Goal: Transaction & Acquisition: Purchase product/service

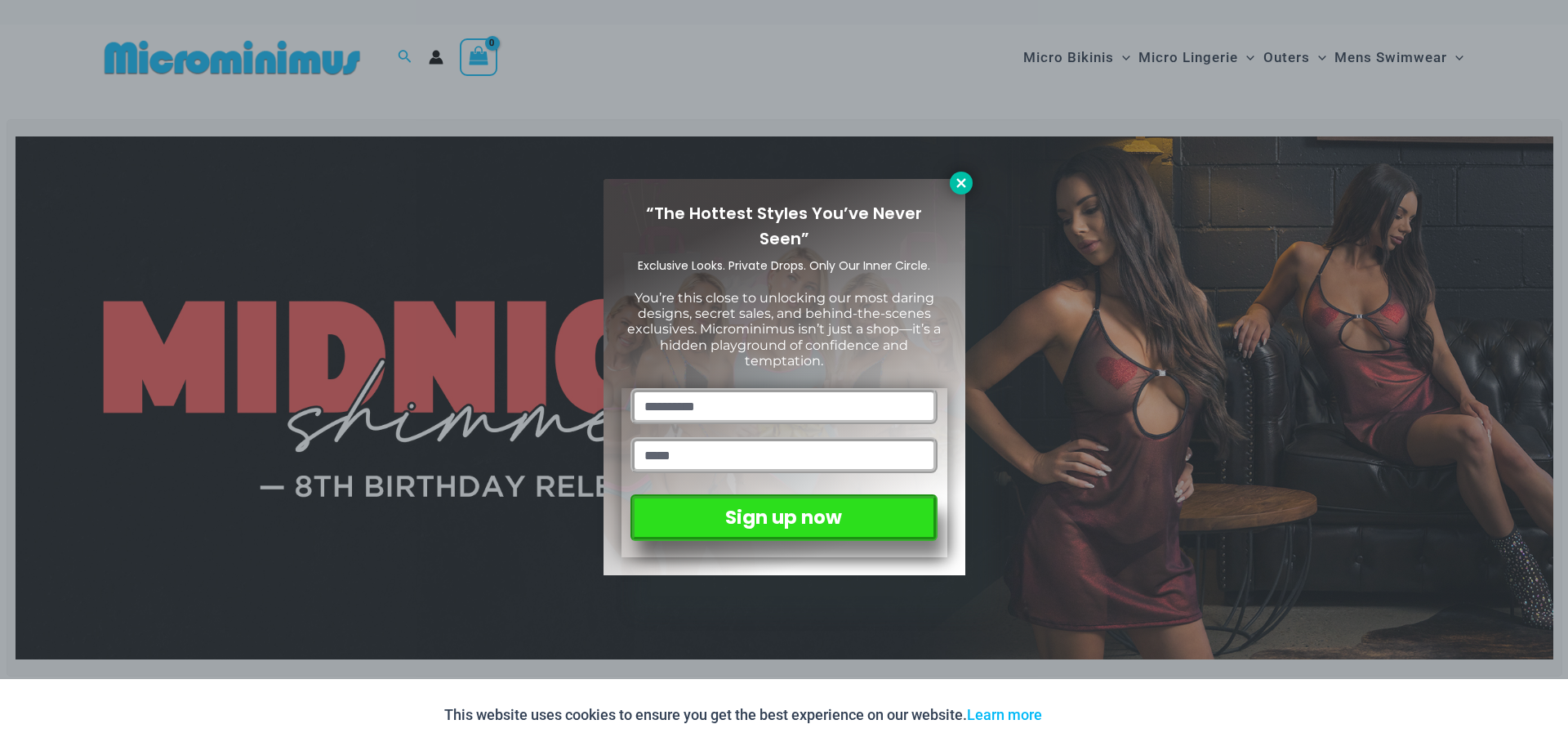
click at [963, 178] on icon at bounding box center [961, 183] width 15 height 15
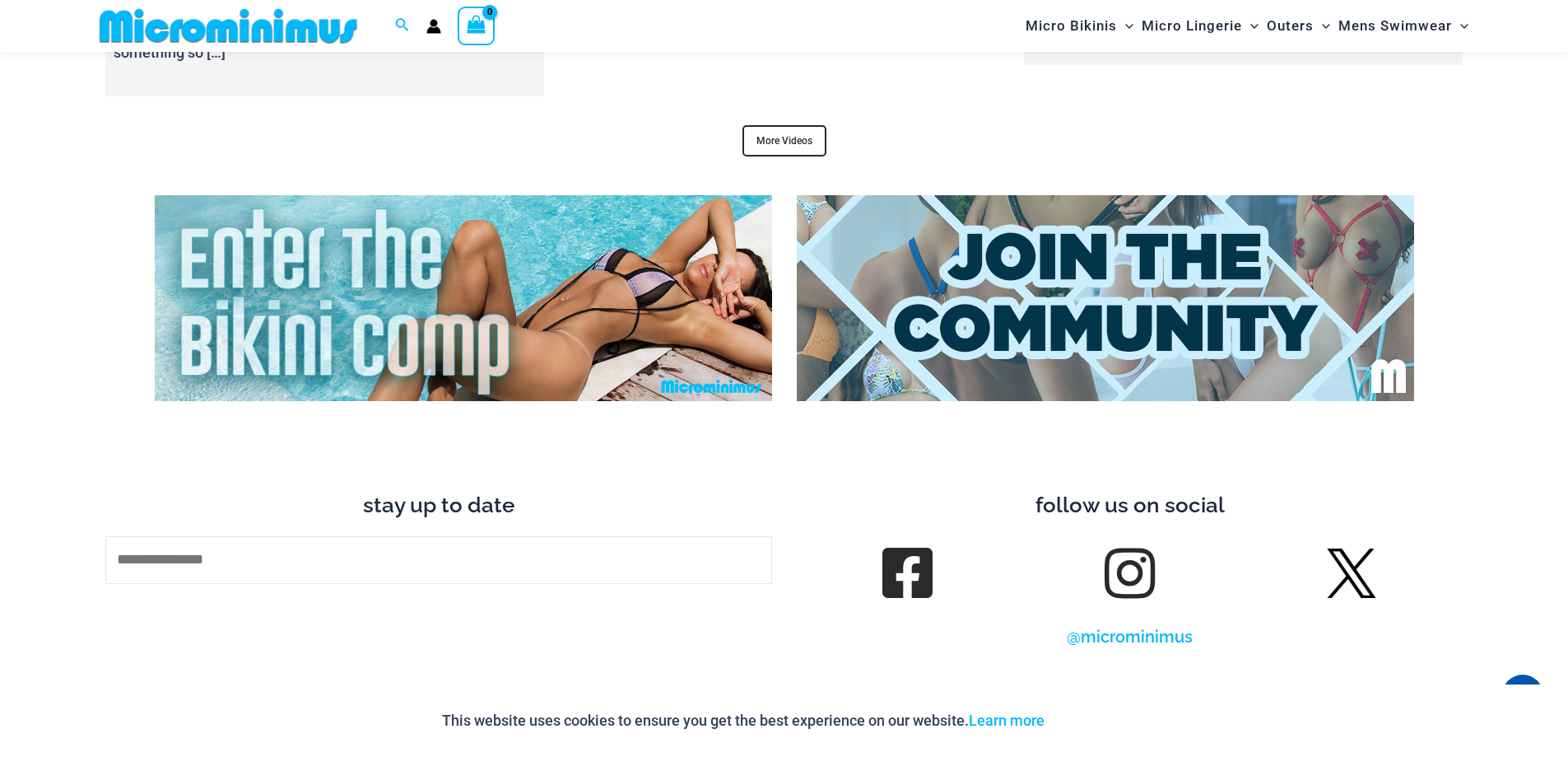
scroll to position [6987, 0]
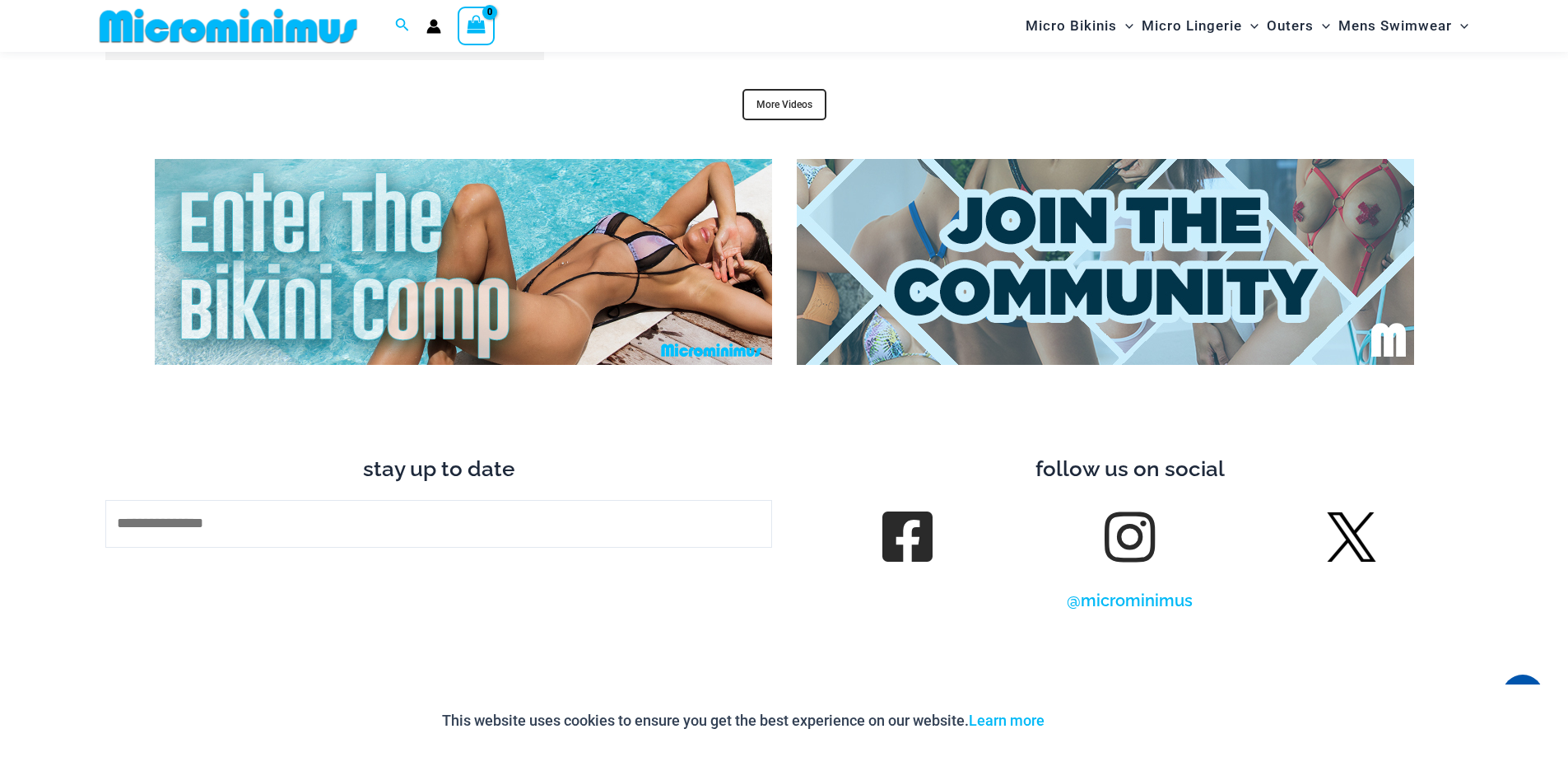
click at [404, 238] on img at bounding box center [464, 262] width 617 height 206
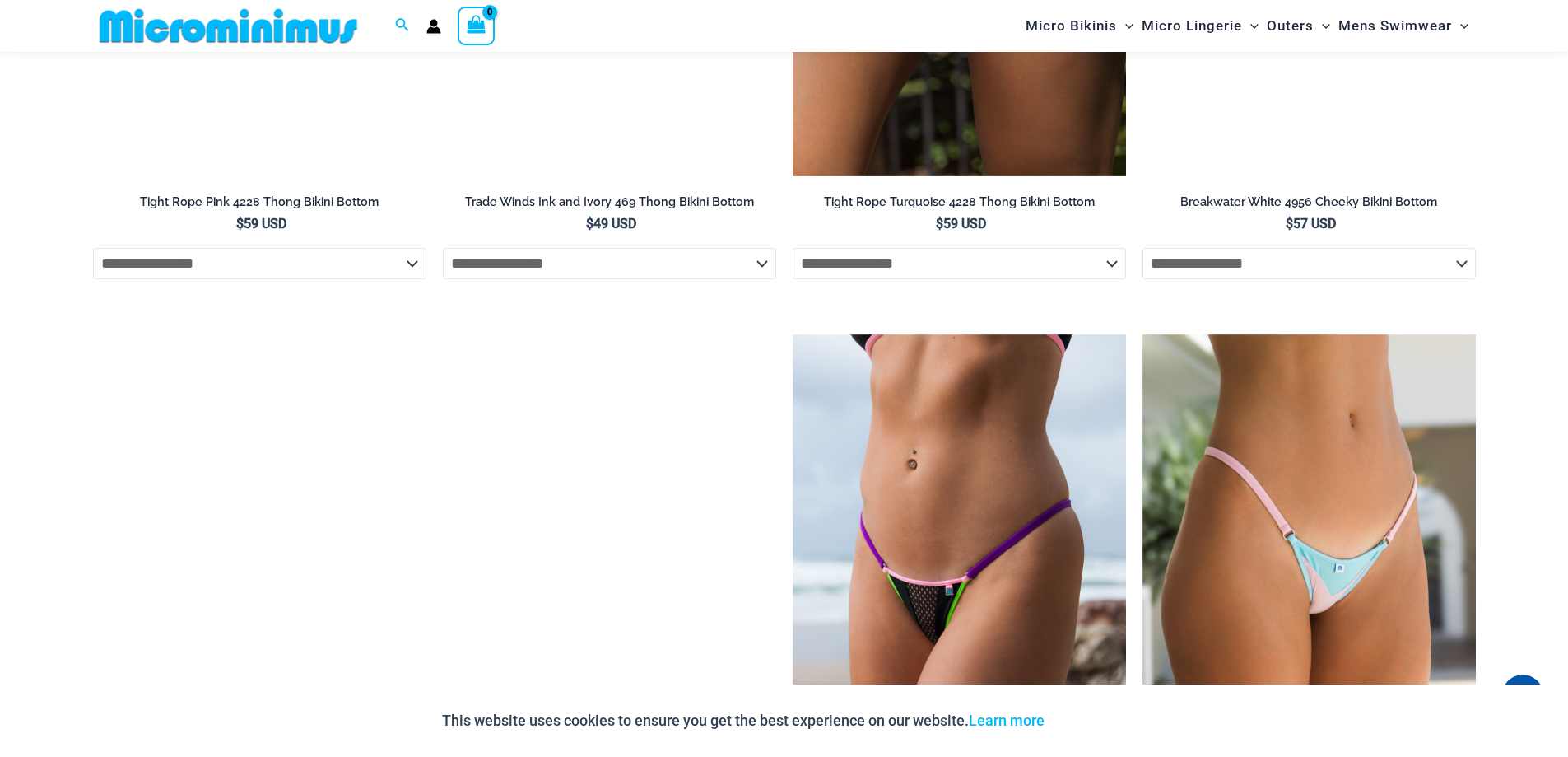
scroll to position [5341, 0]
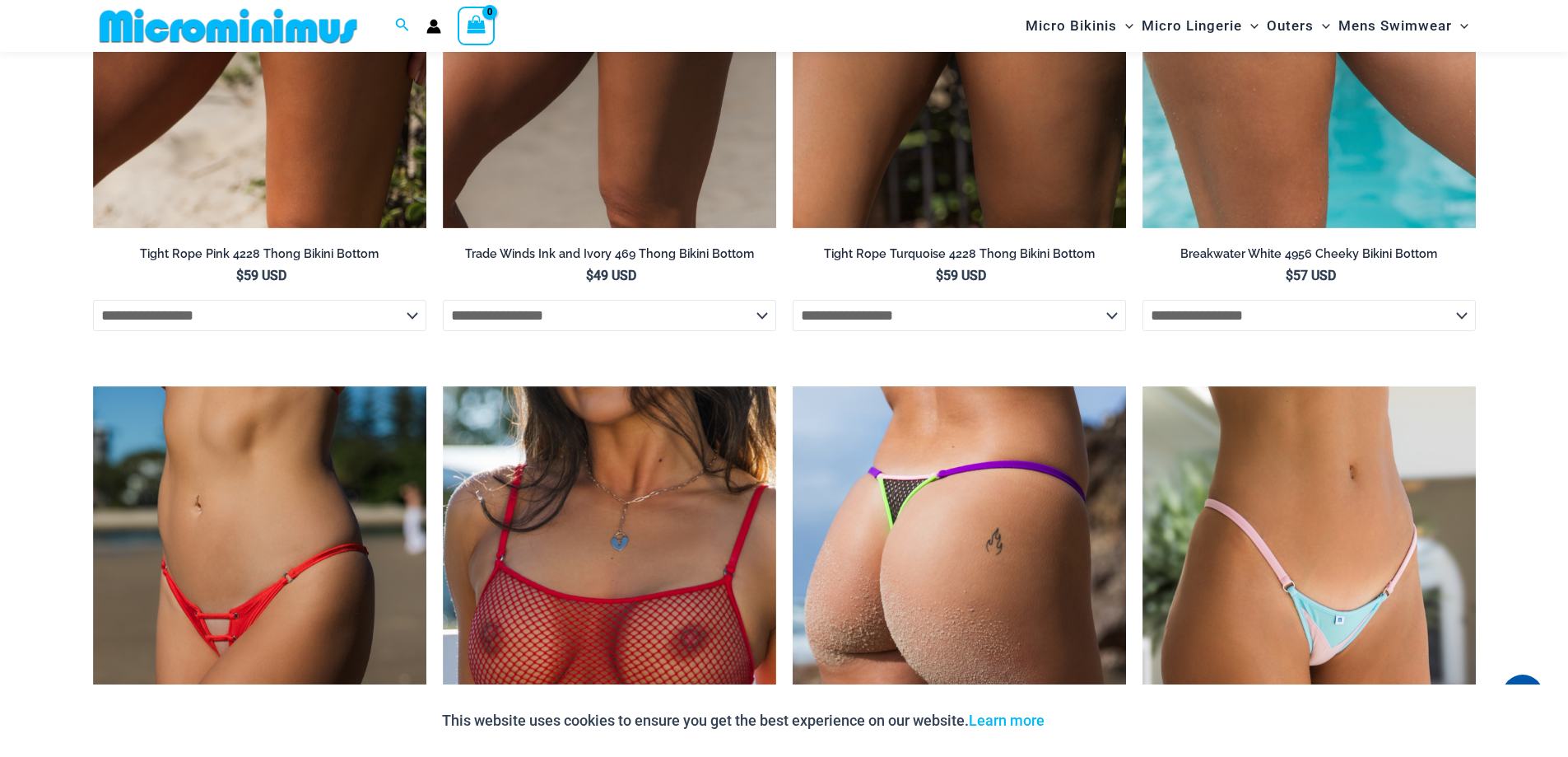
click at [1005, 393] on img at bounding box center [959, 637] width 333 height 501
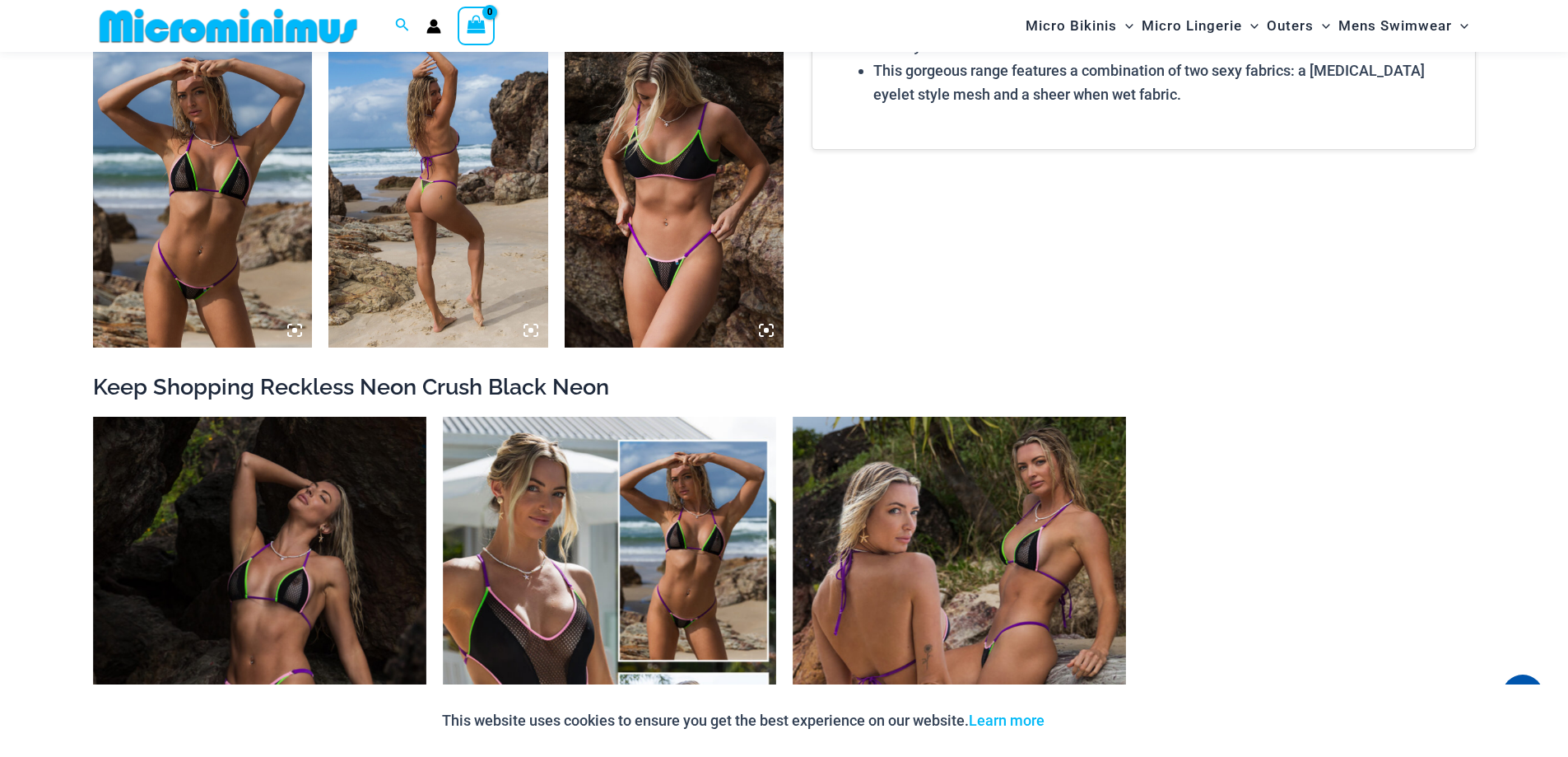
scroll to position [1388, 0]
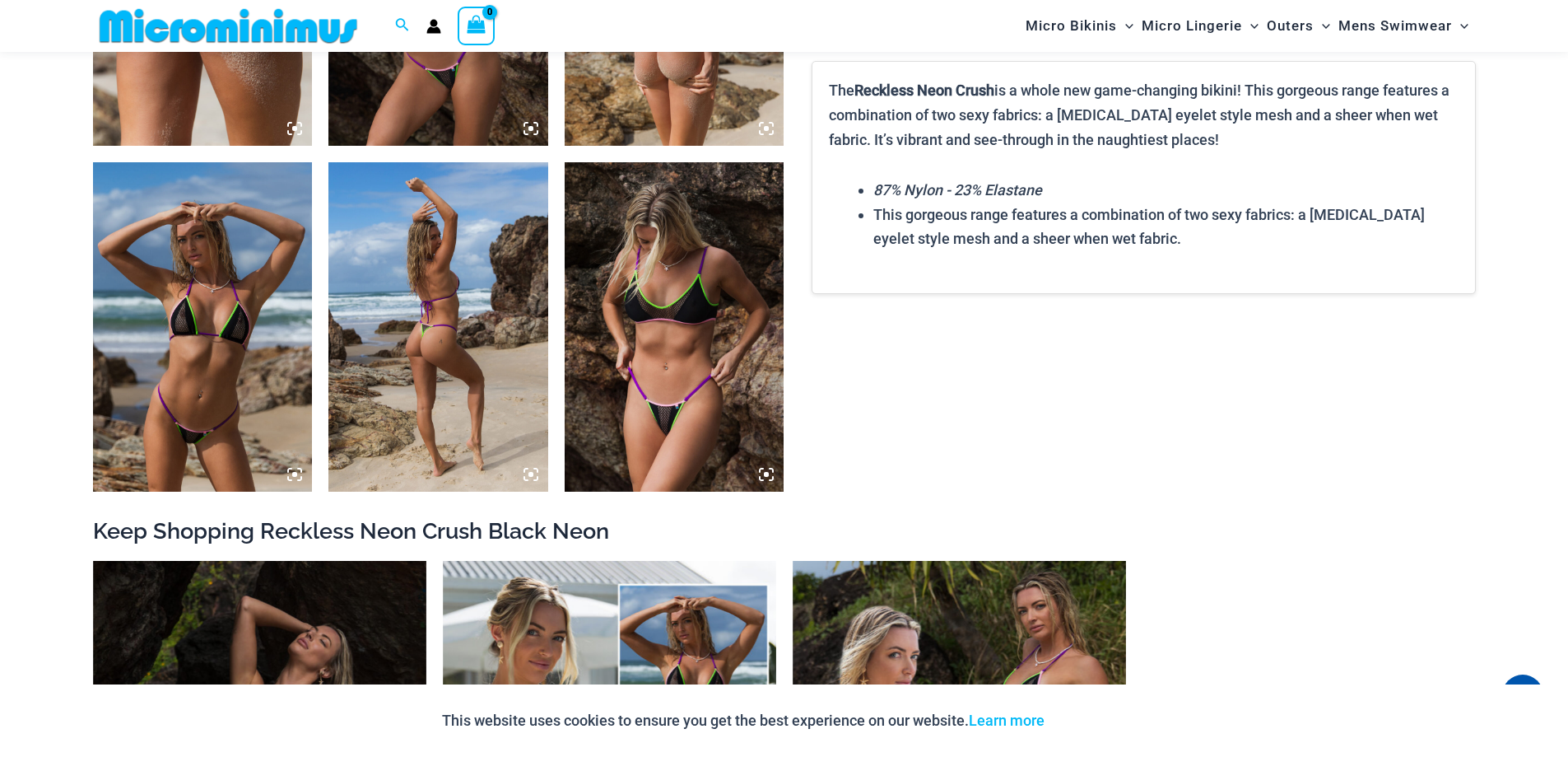
click at [490, 300] on img at bounding box center [438, 327] width 220 height 330
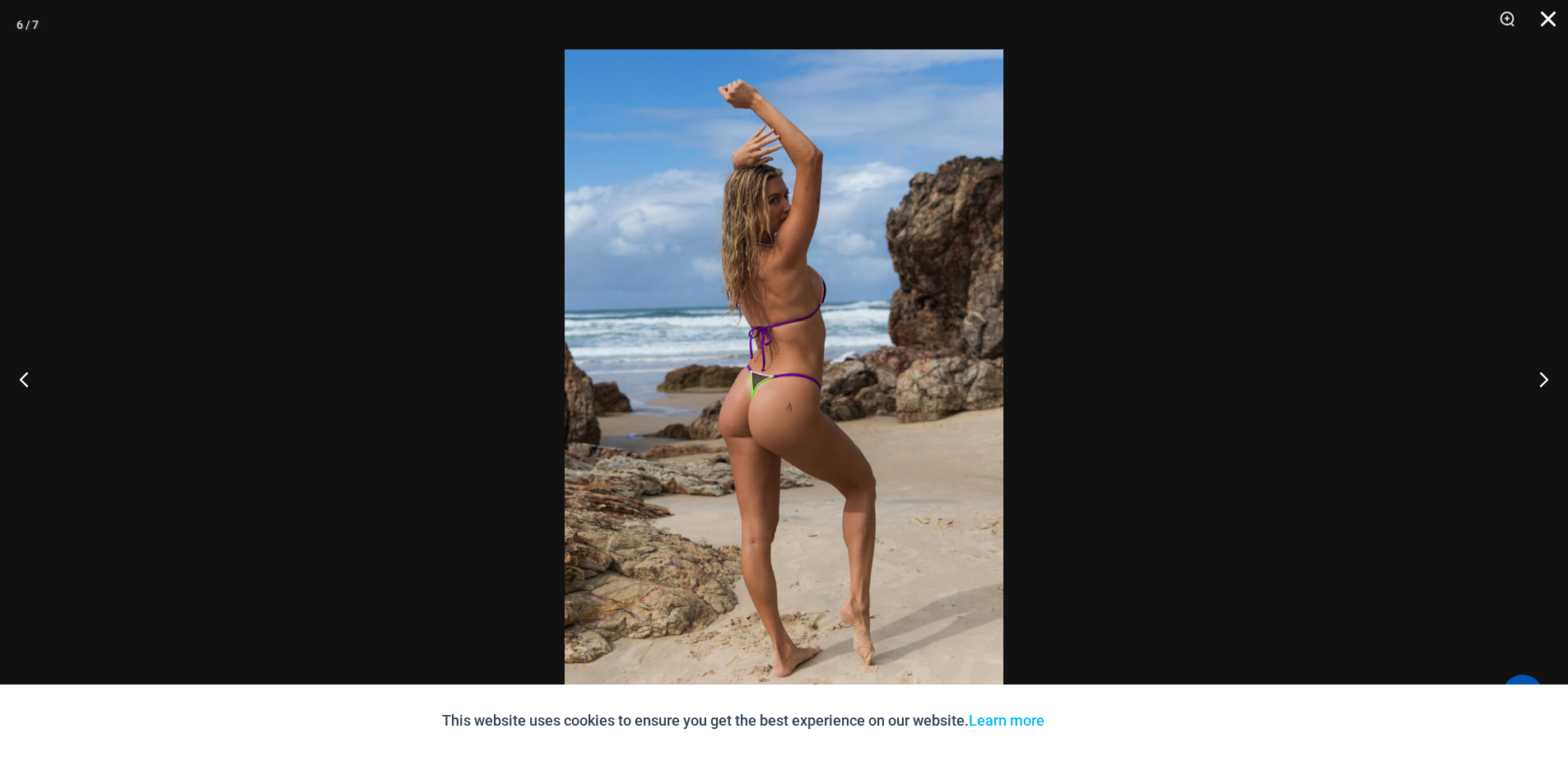
click at [1552, 18] on button "Close" at bounding box center [1542, 24] width 41 height 50
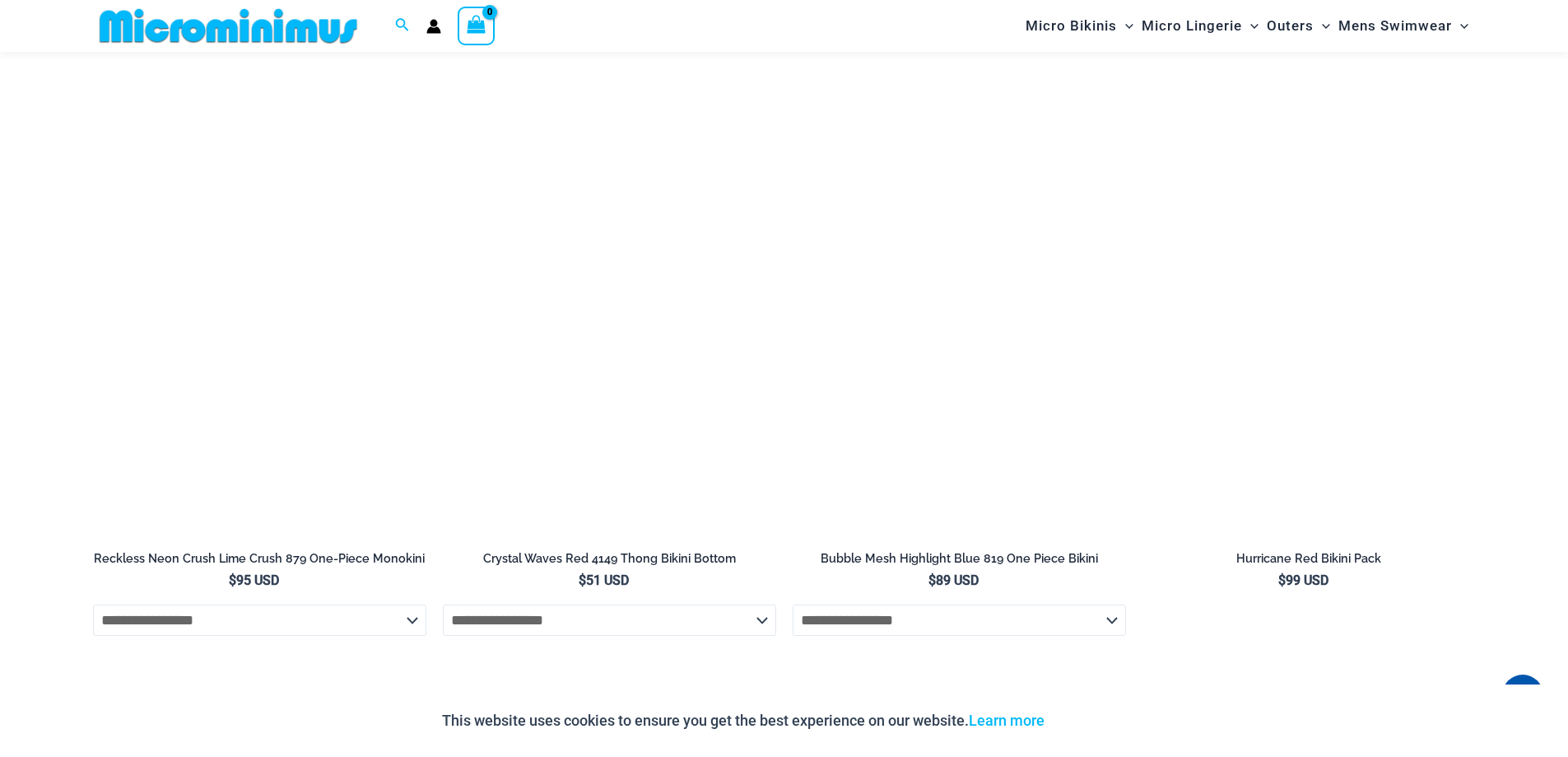
scroll to position [2623, 0]
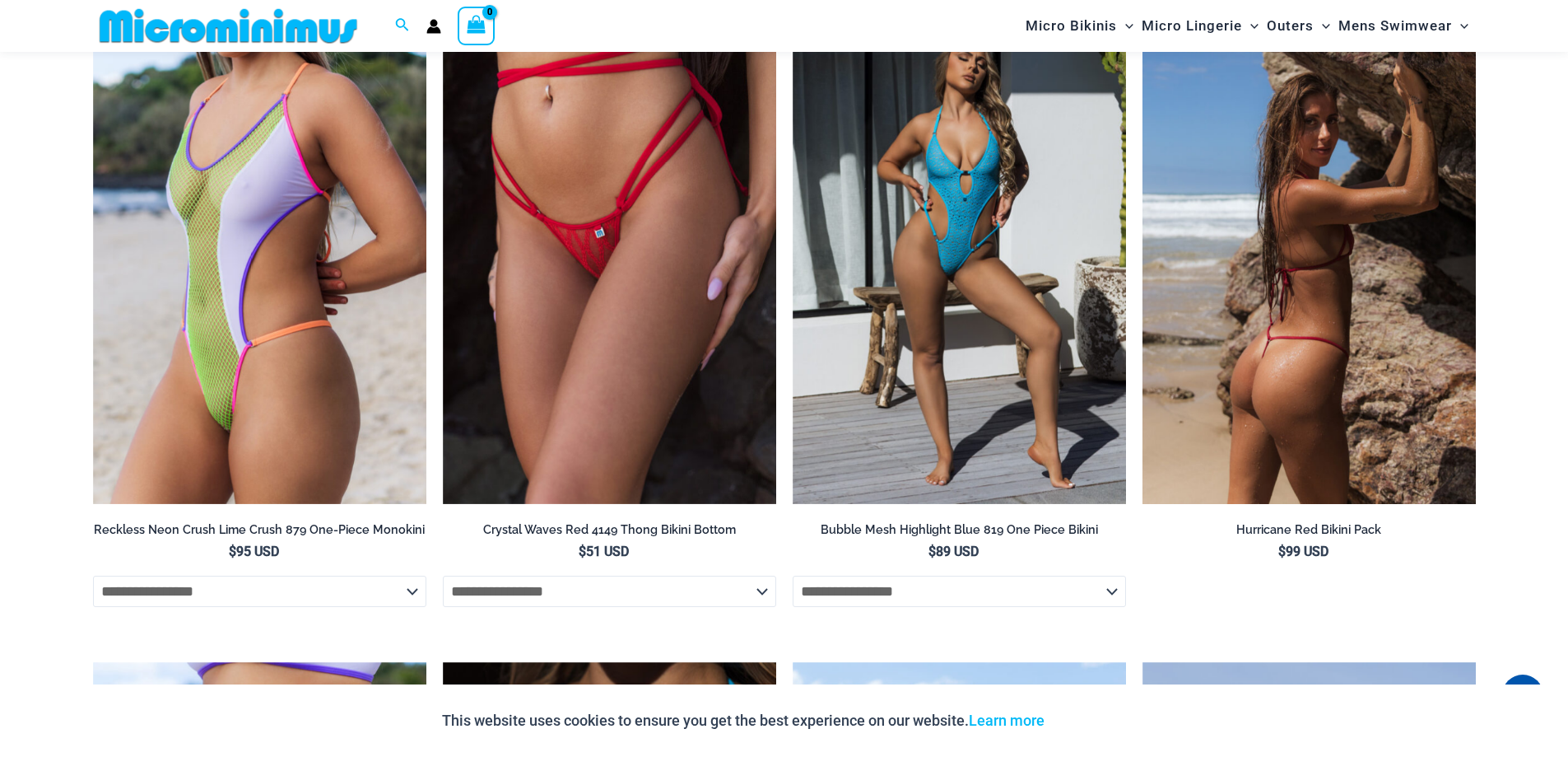
click at [1363, 344] on img at bounding box center [1309, 255] width 333 height 501
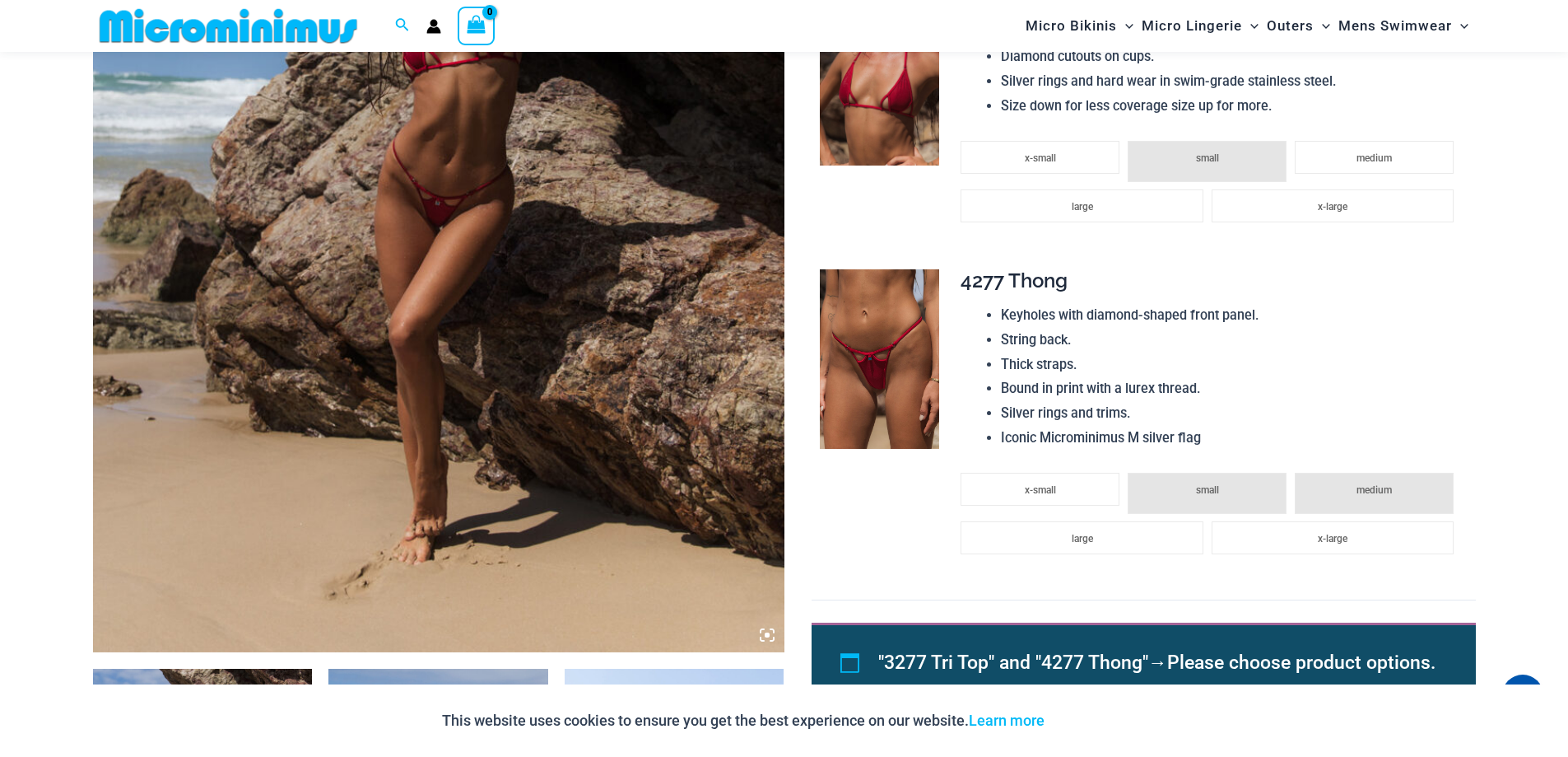
scroll to position [565, 0]
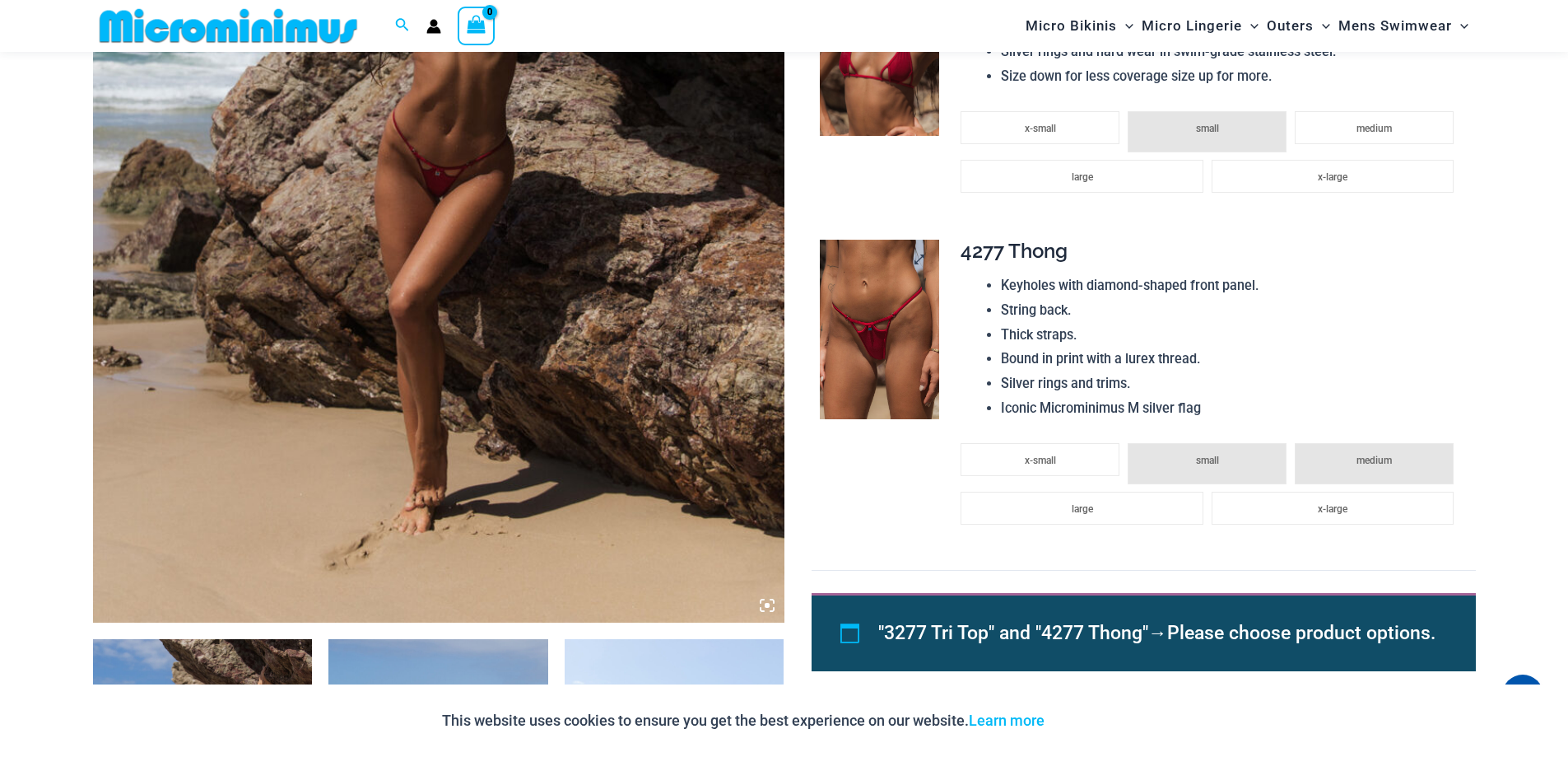
click at [909, 357] on img at bounding box center [879, 330] width 119 height 180
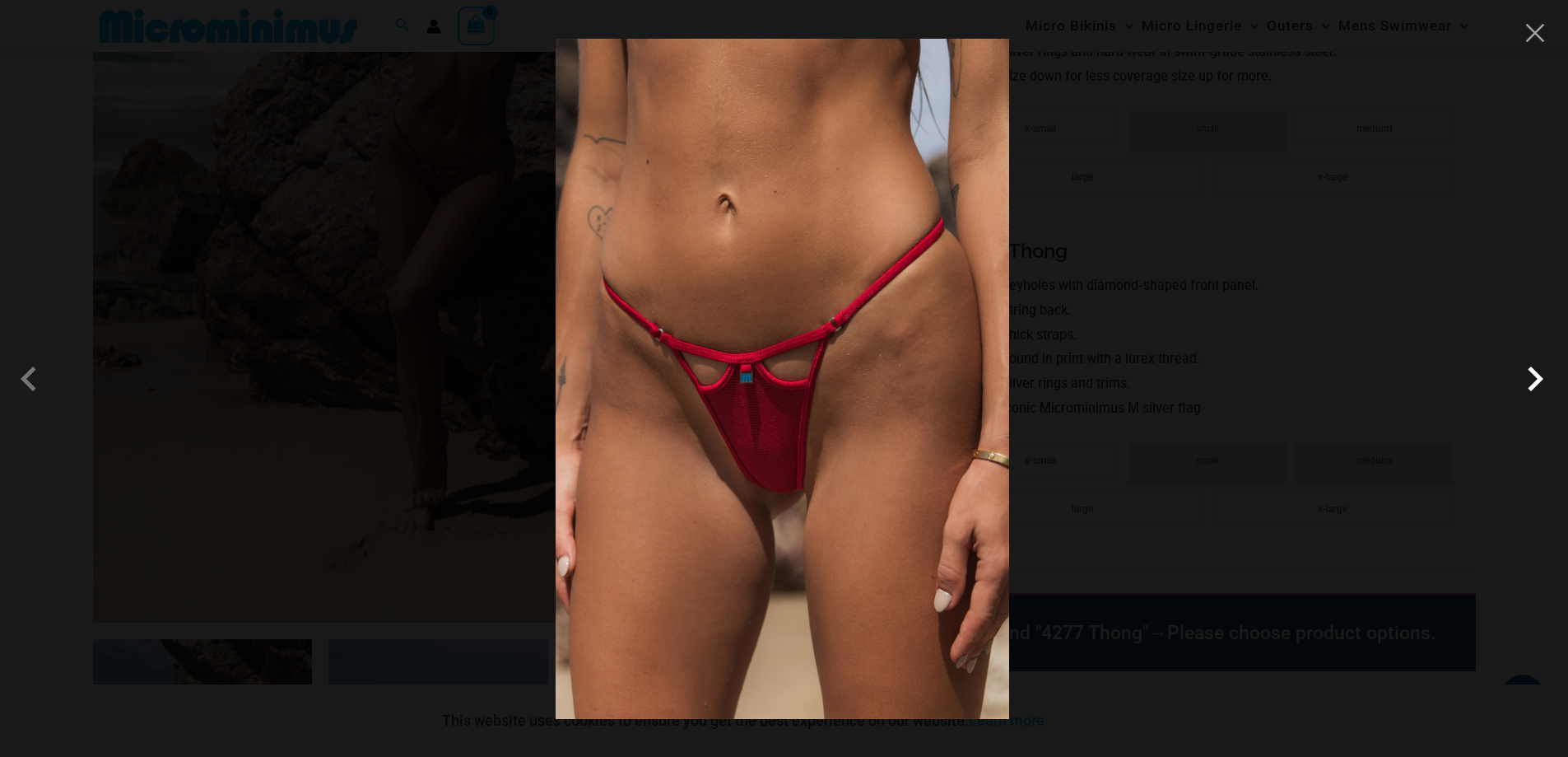
click at [1538, 372] on span at bounding box center [1535, 378] width 50 height 50
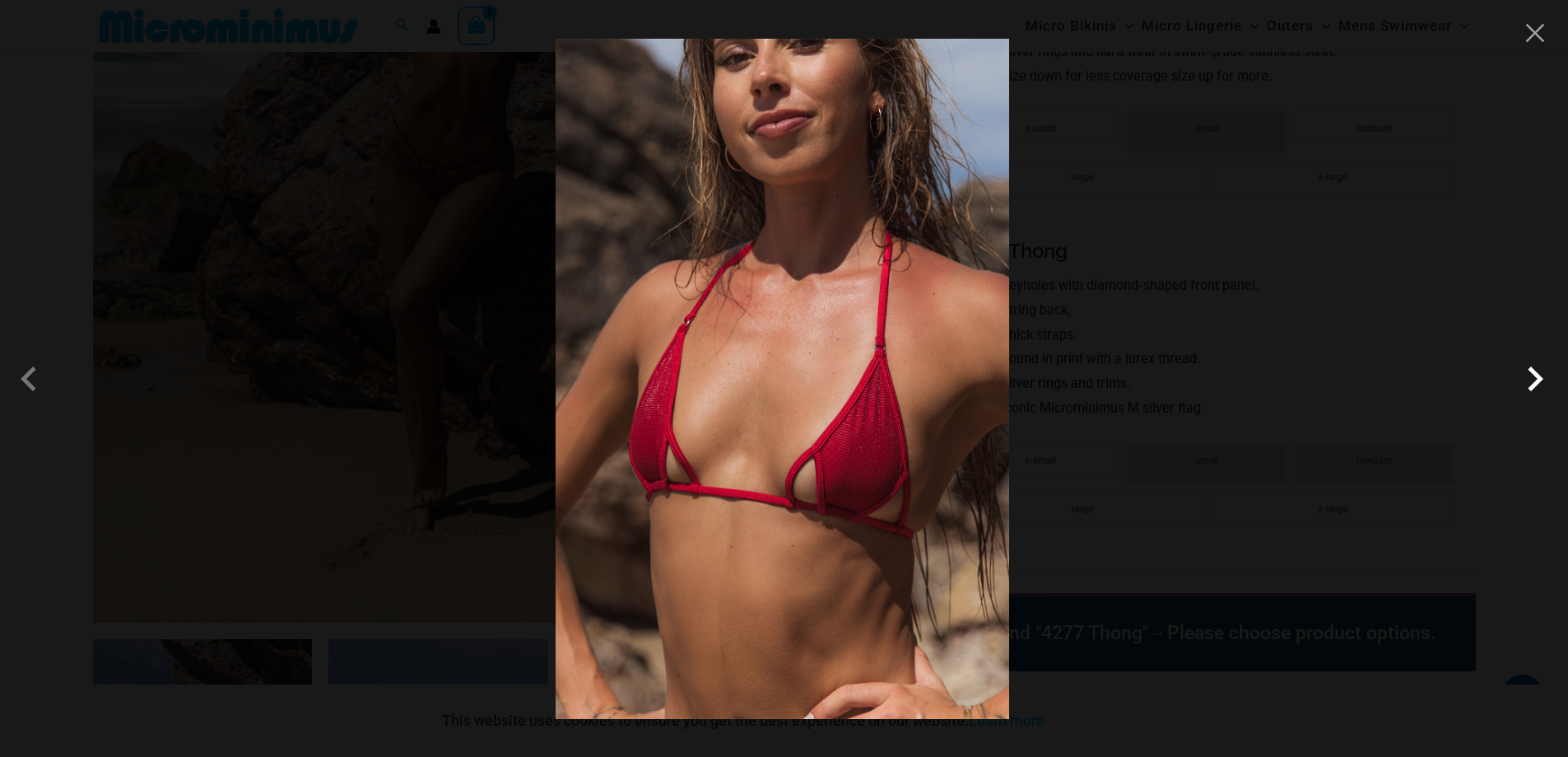
click at [1538, 372] on span at bounding box center [1535, 378] width 50 height 50
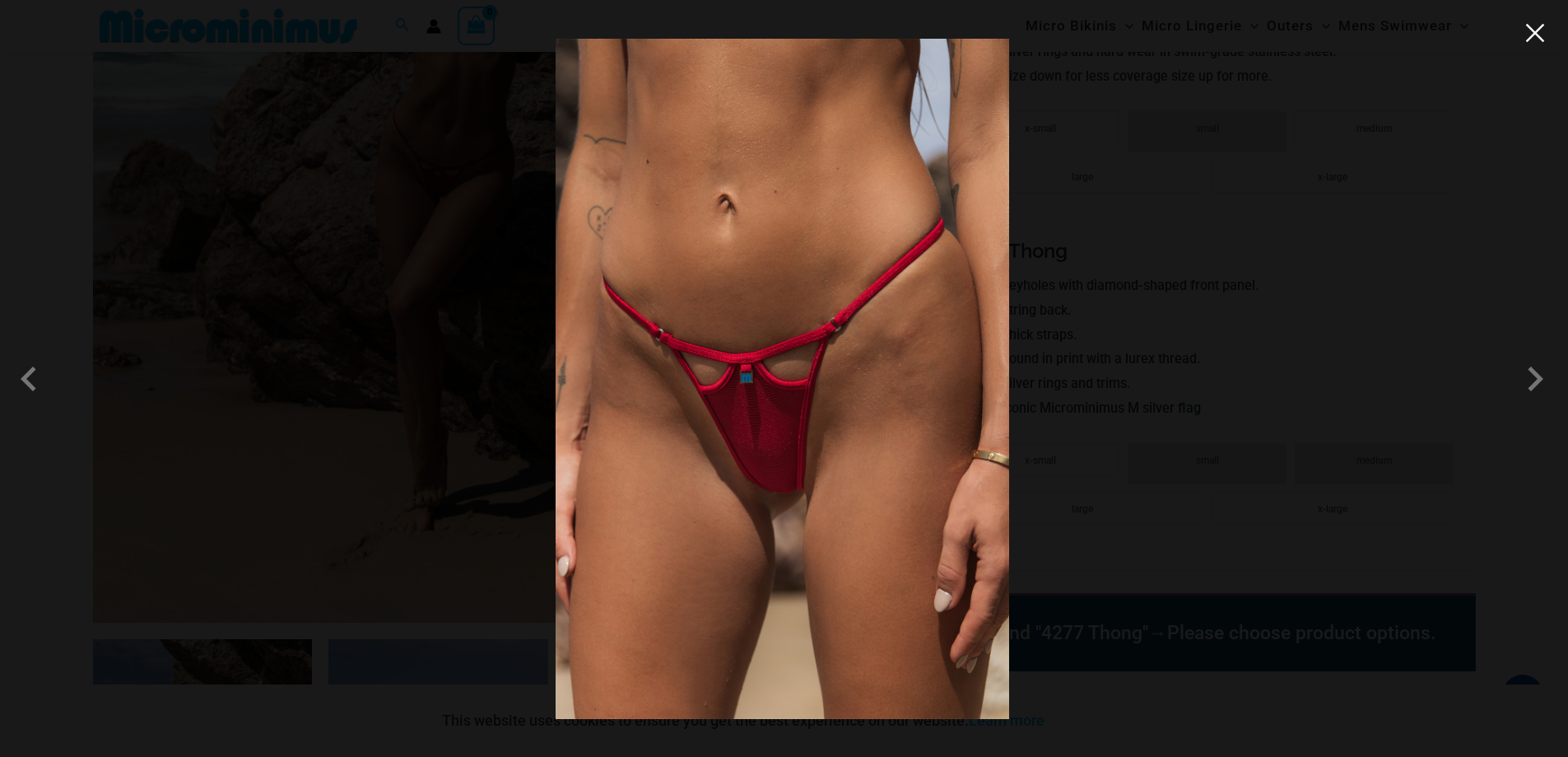
click at [1537, 31] on button "Close" at bounding box center [1535, 33] width 24 height 24
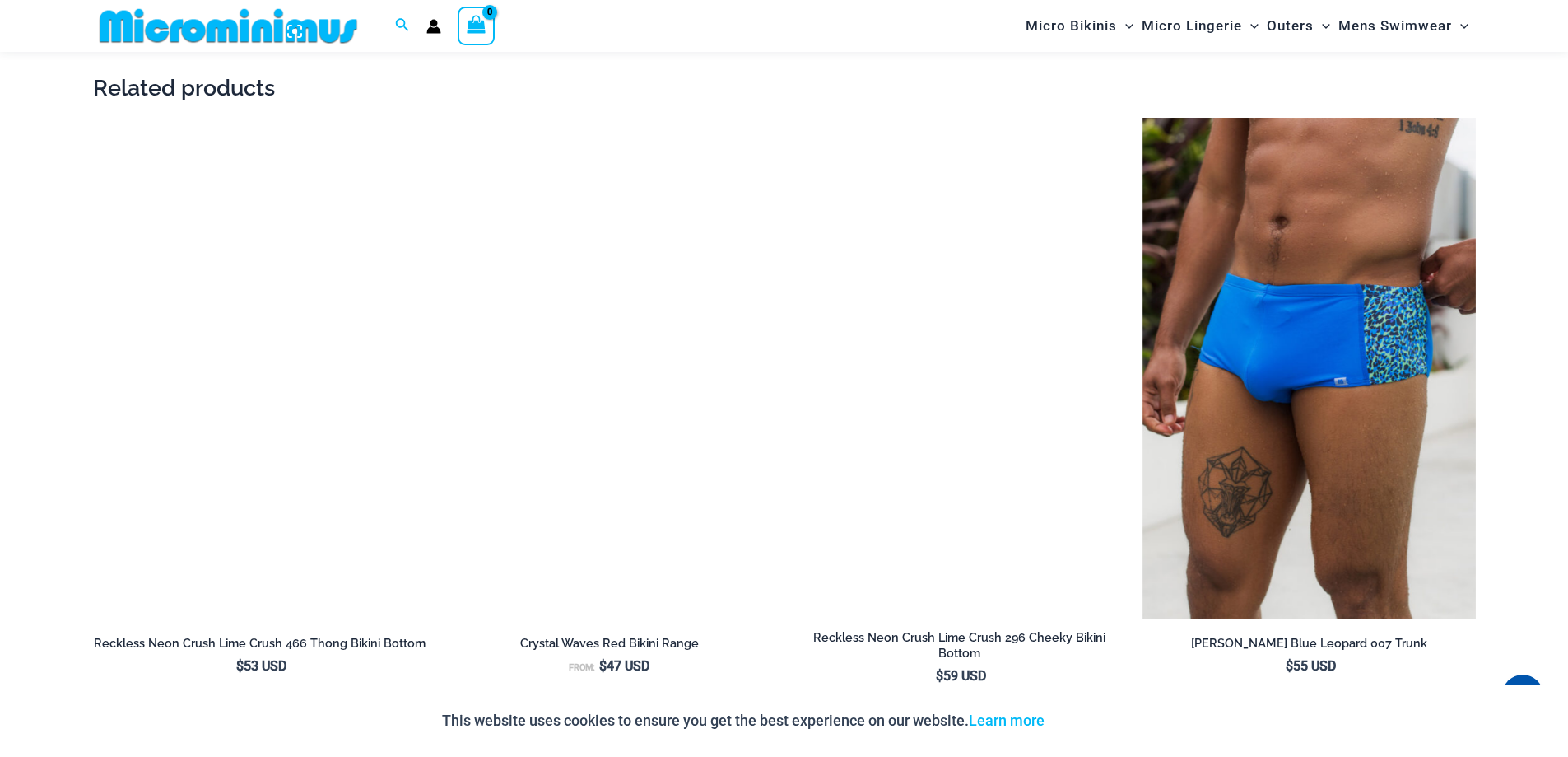
scroll to position [1883, 0]
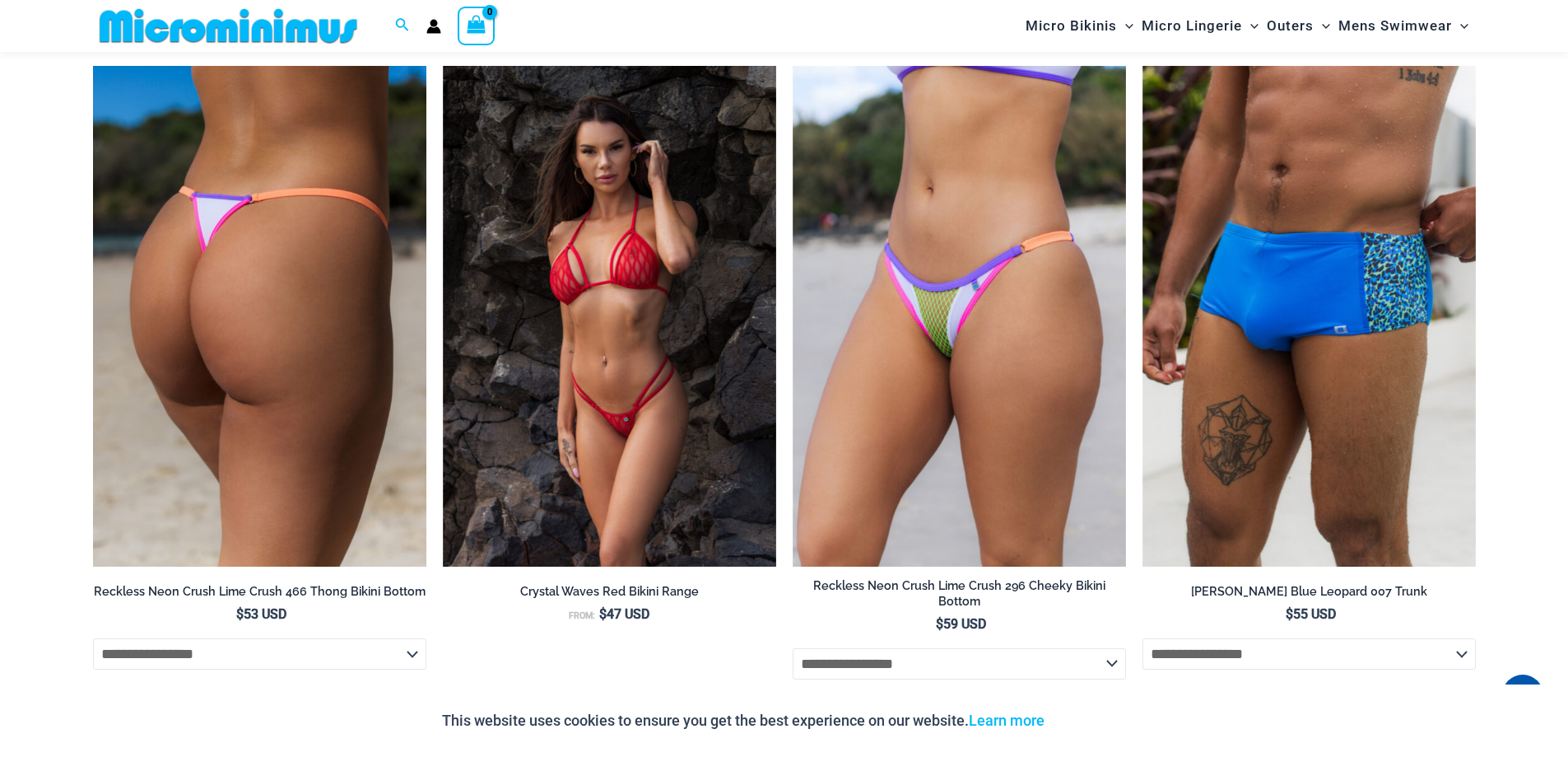
click at [292, 353] on img at bounding box center [260, 317] width 333 height 501
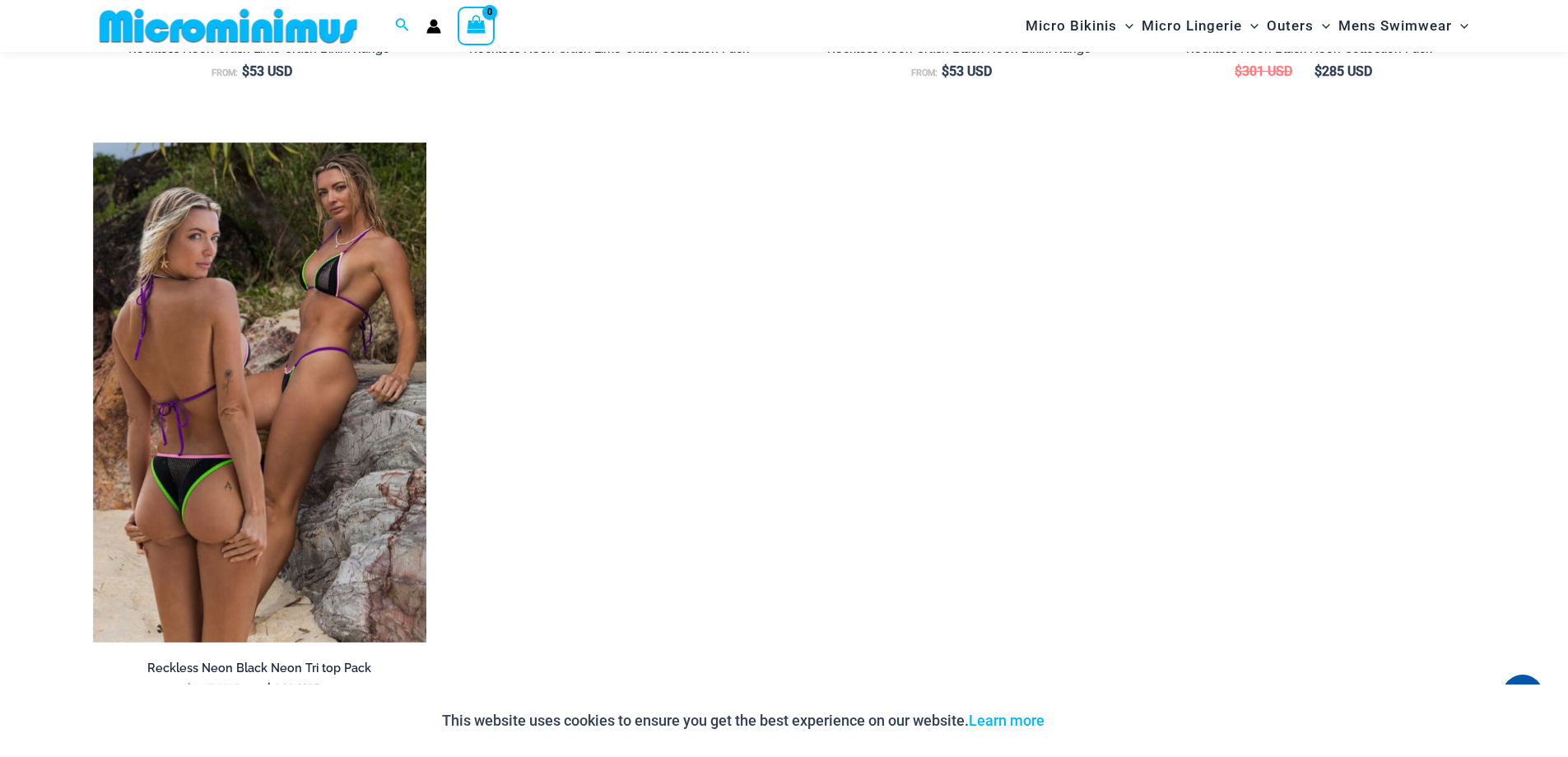
scroll to position [2457, 0]
